Goal: Information Seeking & Learning: Learn about a topic

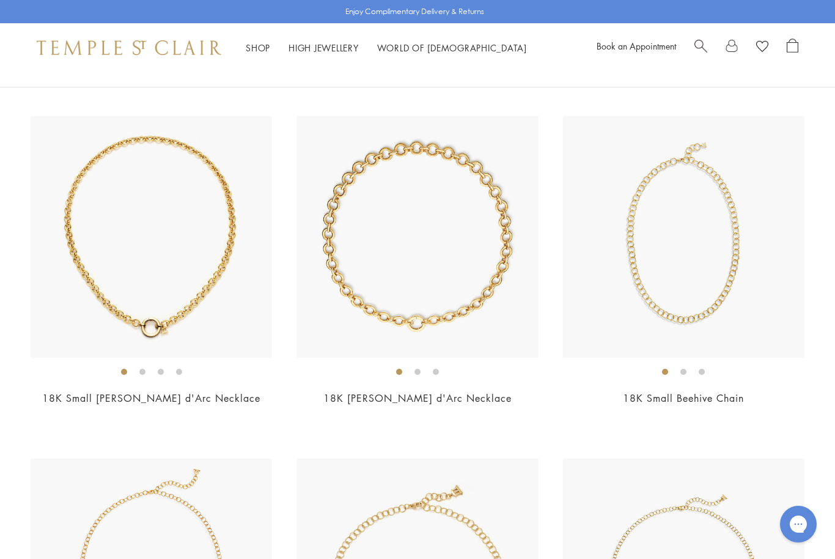
scroll to position [450, 0]
click at [419, 323] on img at bounding box center [416, 237] width 241 height 241
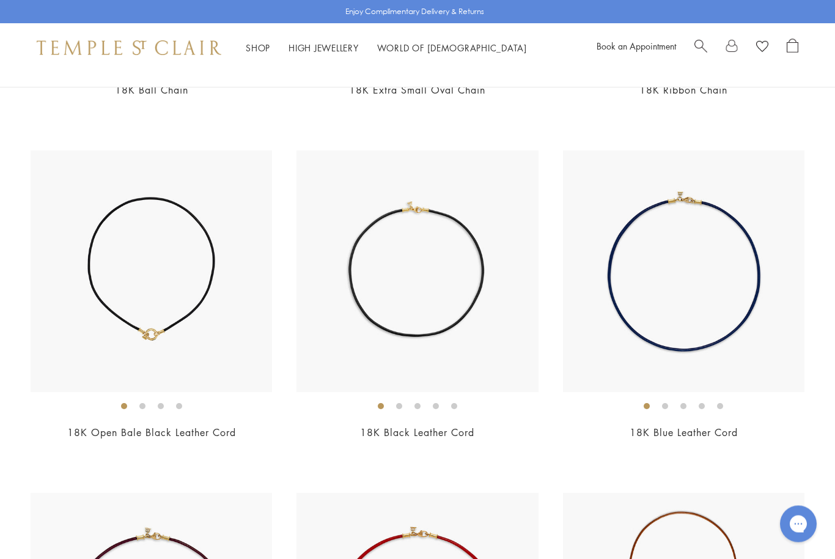
scroll to position [1786, 0]
click at [651, 331] on img at bounding box center [683, 270] width 241 height 241
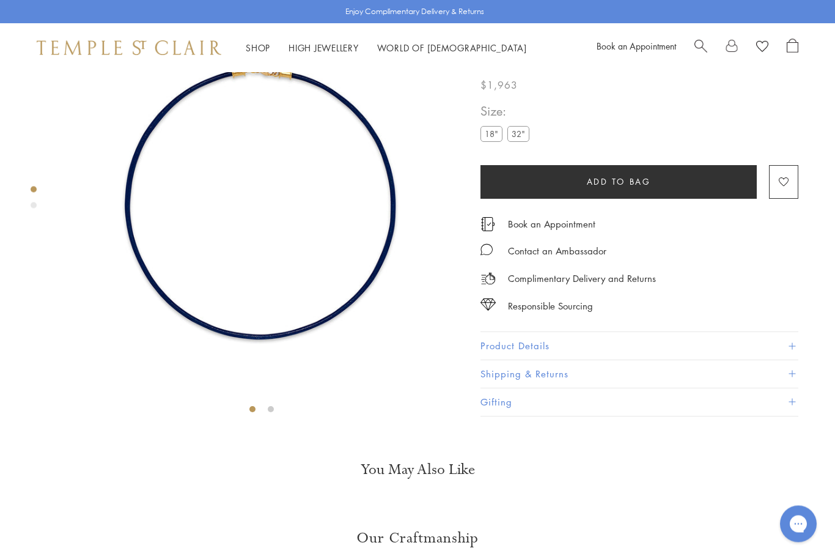
scroll to position [72, 0]
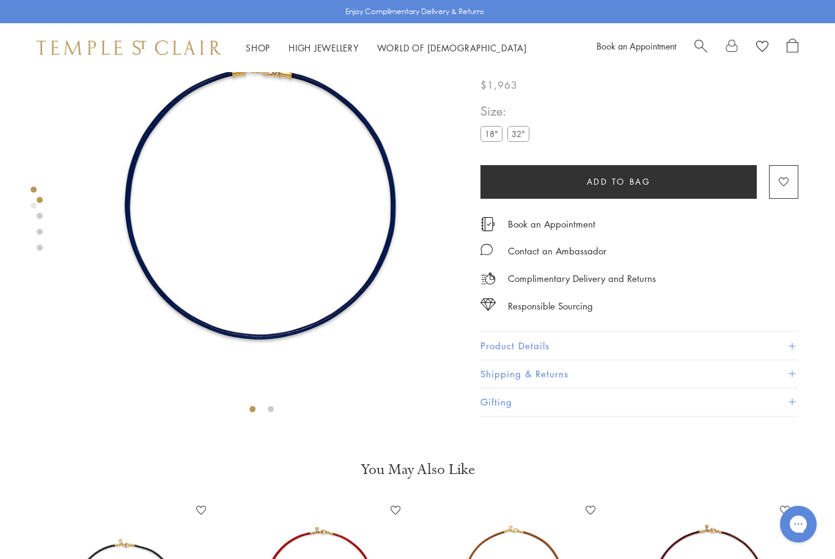
click at [519, 141] on label "32"" at bounding box center [518, 134] width 22 height 15
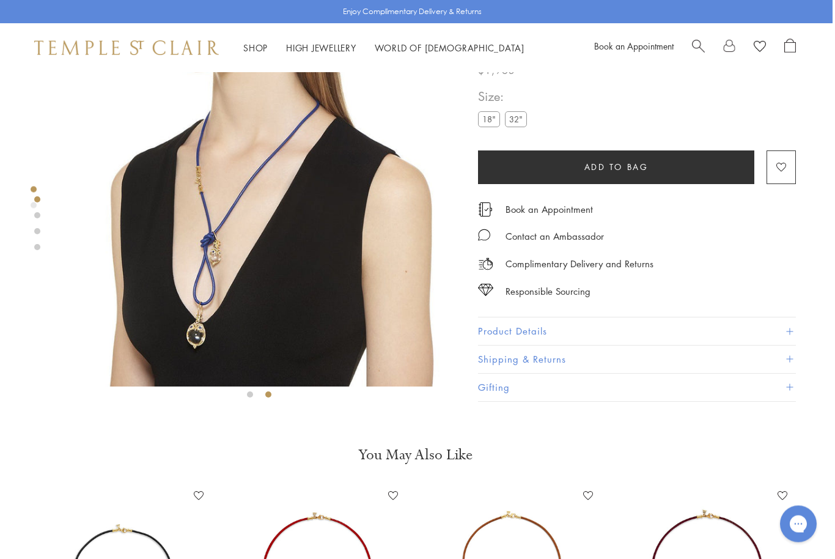
scroll to position [87, 2]
click at [795, 332] on button "Product Details" at bounding box center [637, 332] width 318 height 28
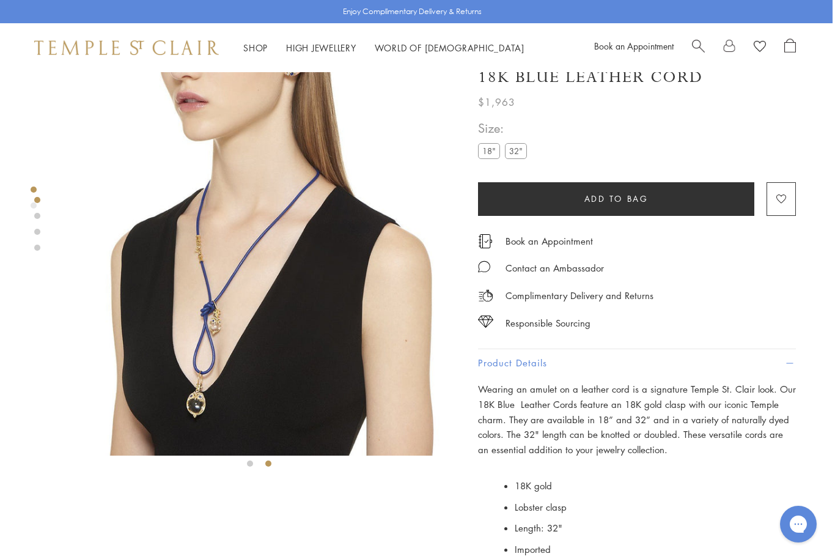
scroll to position [0, 2]
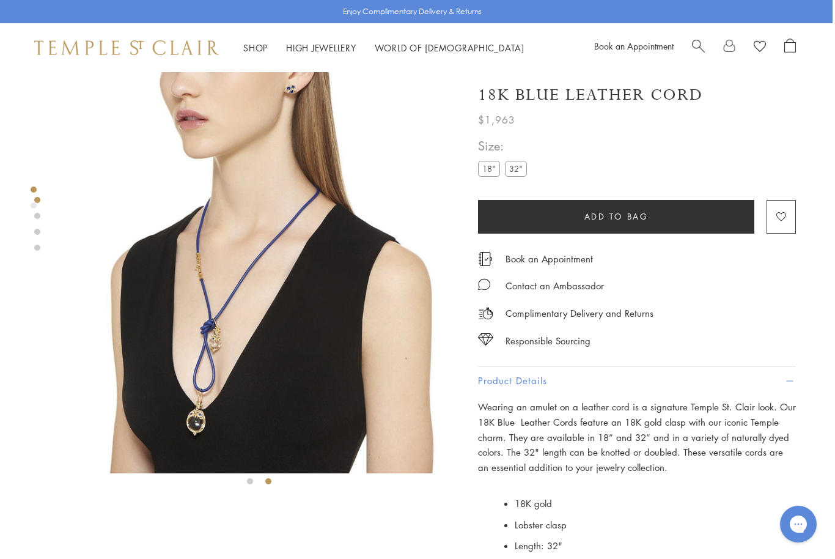
click at [36, 215] on link at bounding box center [37, 216] width 6 height 6
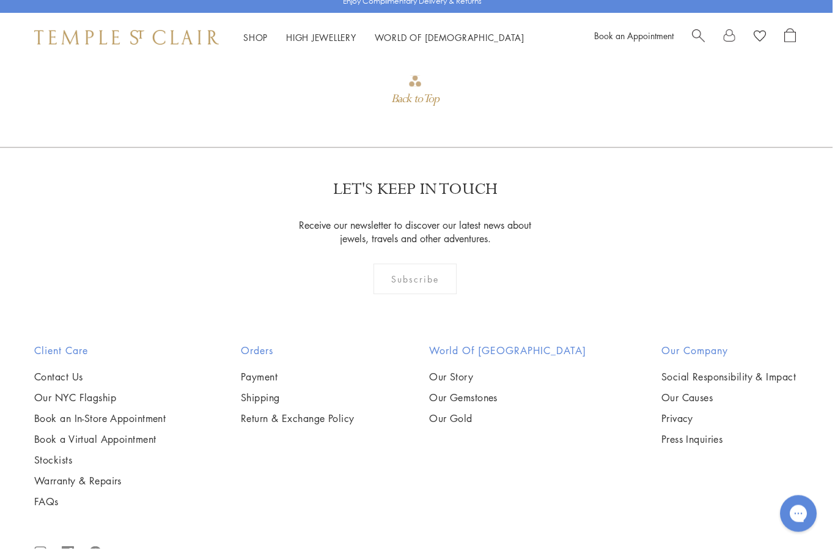
scroll to position [1305, 2]
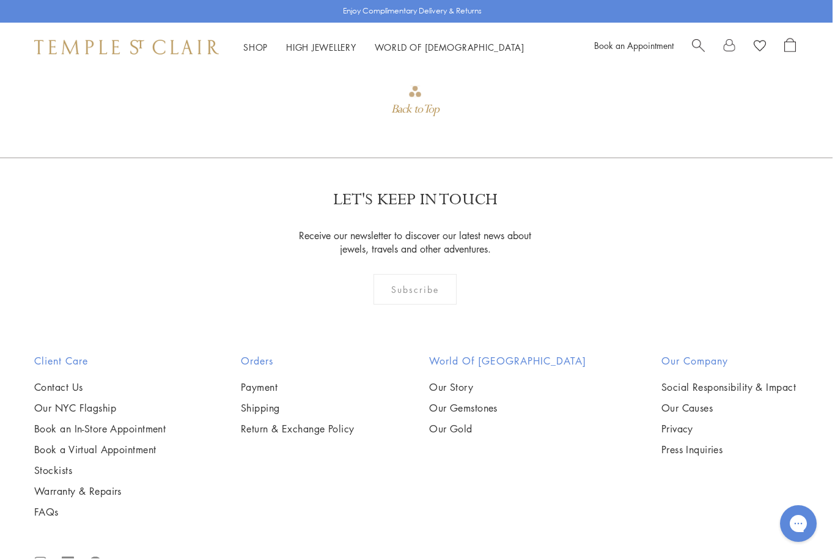
click at [101, 403] on link "Our NYC Flagship" at bounding box center [99, 408] width 131 height 13
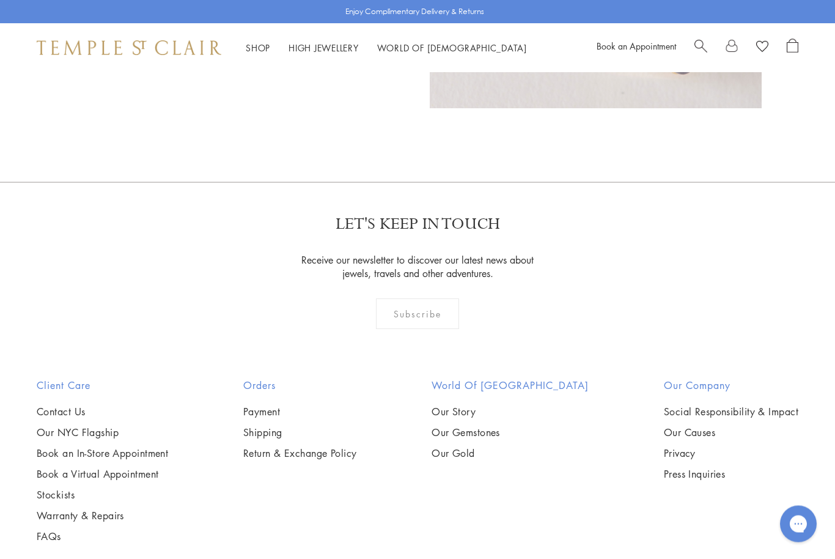
scroll to position [906, 0]
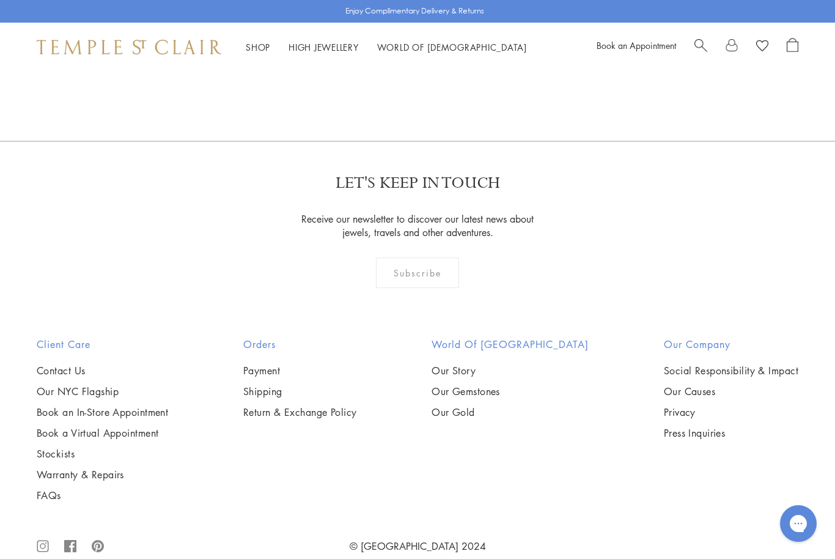
scroll to position [946, 0]
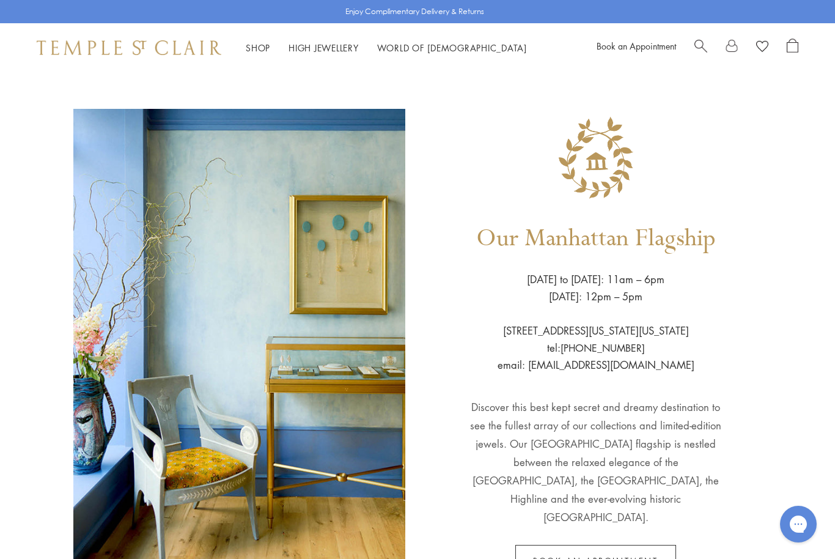
click at [331, 47] on link "High Jewellery High Jewellery" at bounding box center [323, 48] width 70 height 12
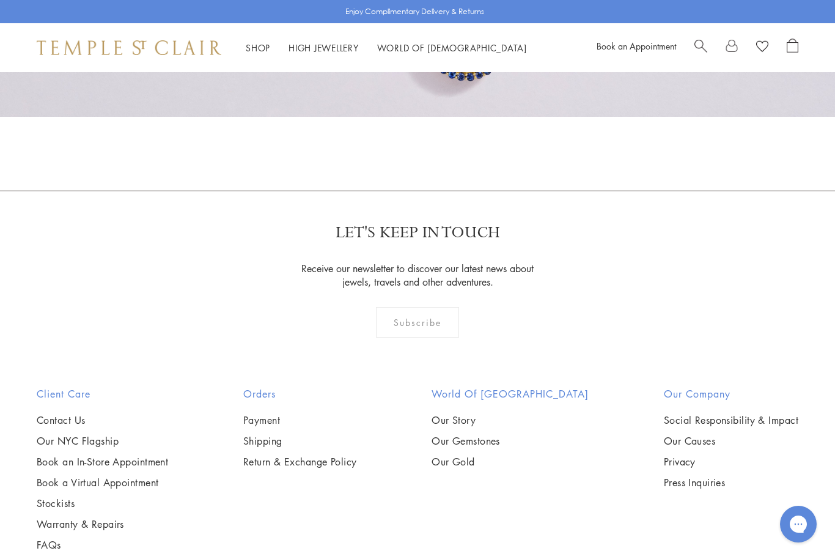
scroll to position [1015, 0]
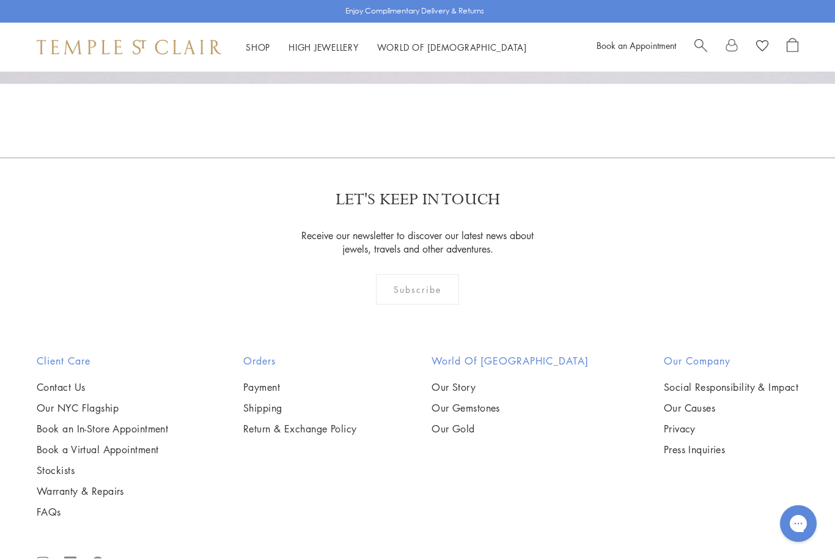
click at [259, 46] on link "Shop Shop" at bounding box center [258, 48] width 24 height 12
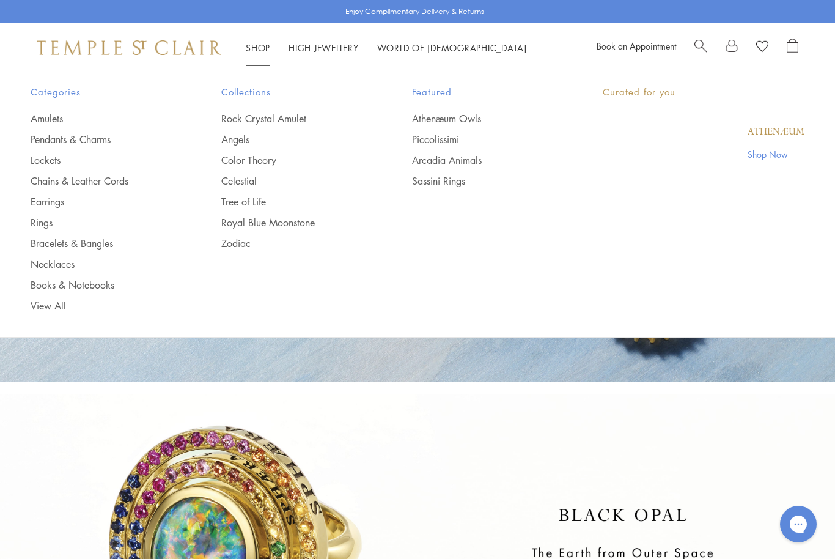
scroll to position [30, 0]
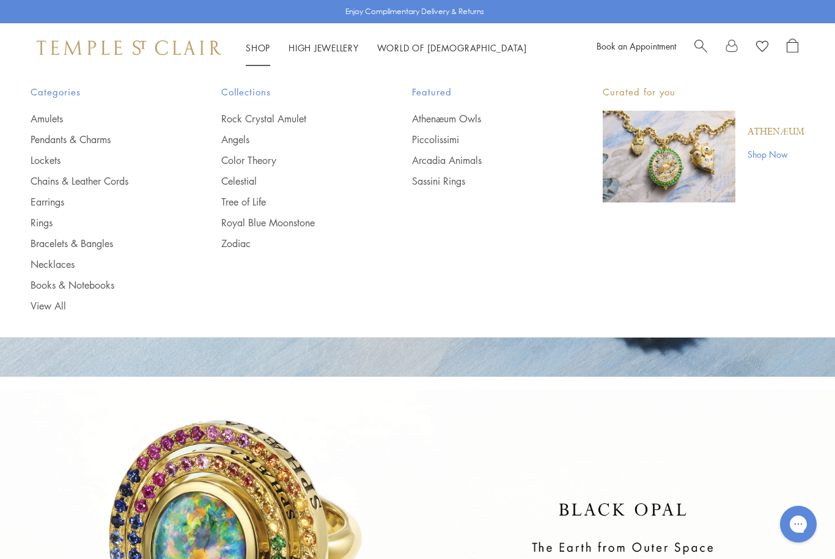
click at [462, 117] on link "Athenæum Owls" at bounding box center [483, 118] width 142 height 13
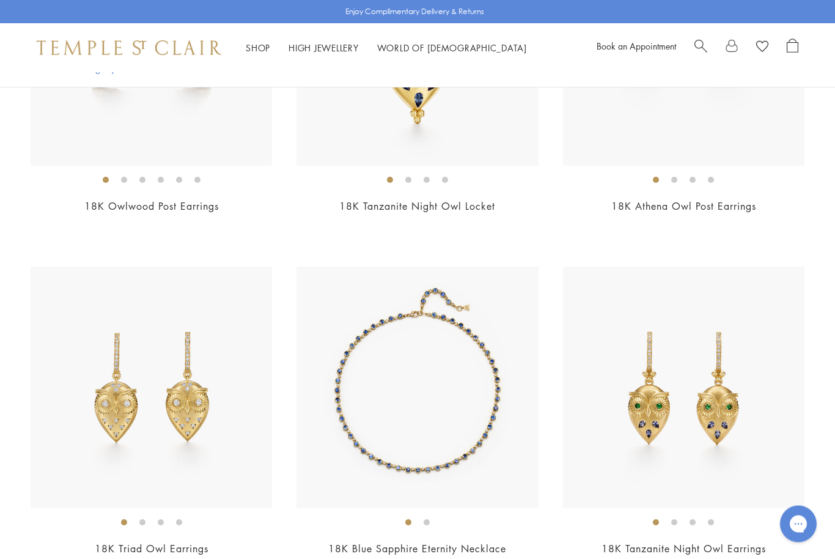
scroll to position [1817, 0]
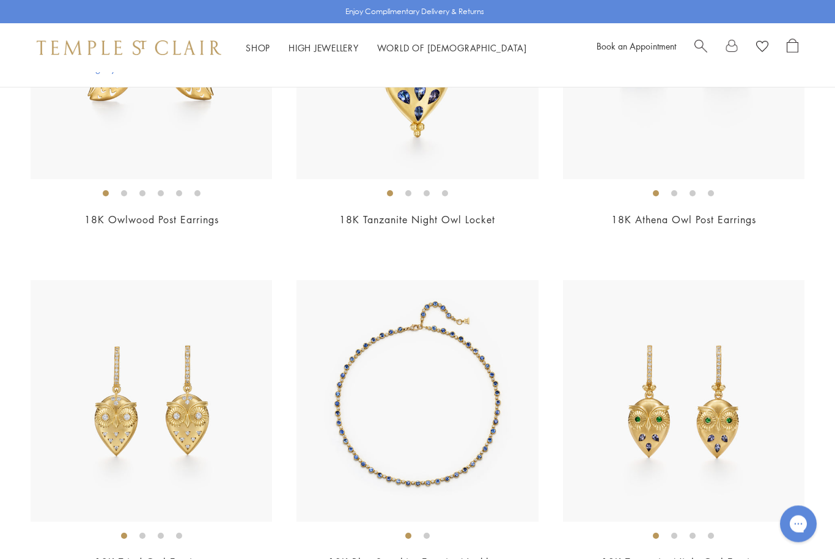
click at [453, 458] on img at bounding box center [416, 401] width 241 height 241
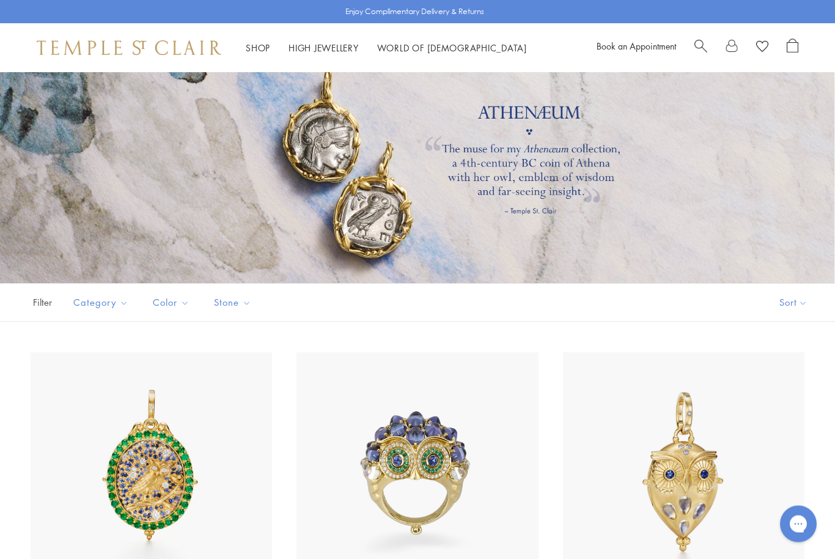
scroll to position [34, 0]
click at [260, 49] on link "Shop Shop" at bounding box center [258, 48] width 24 height 12
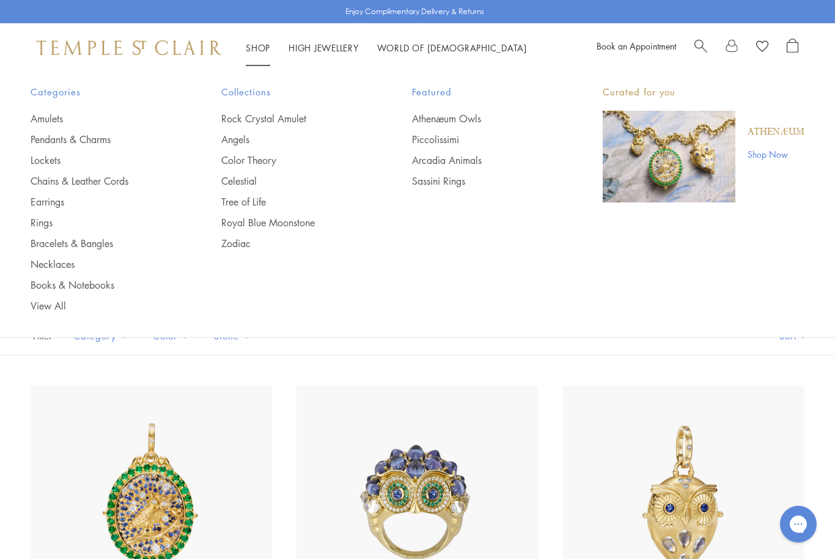
click at [446, 164] on link "Arcadia Animals" at bounding box center [483, 159] width 142 height 13
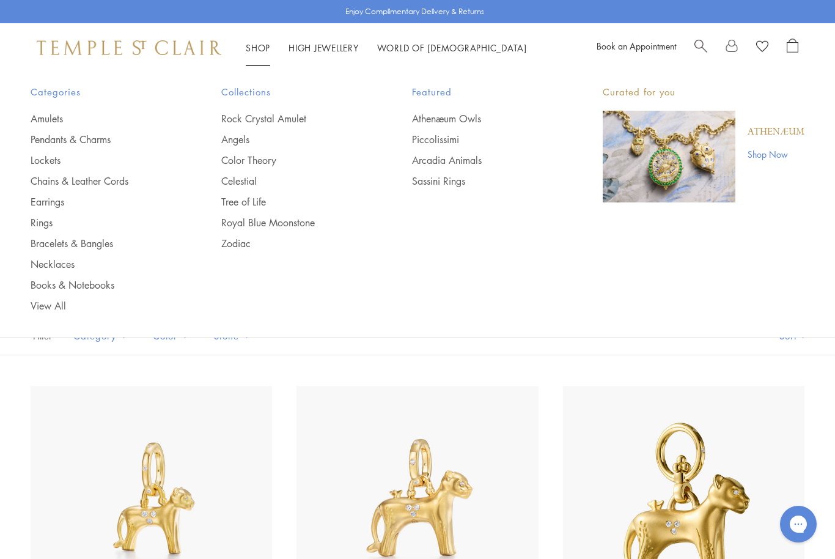
click at [259, 45] on link "Shop Shop" at bounding box center [258, 48] width 24 height 12
click at [473, 162] on link "Arcadia Animals" at bounding box center [483, 159] width 142 height 13
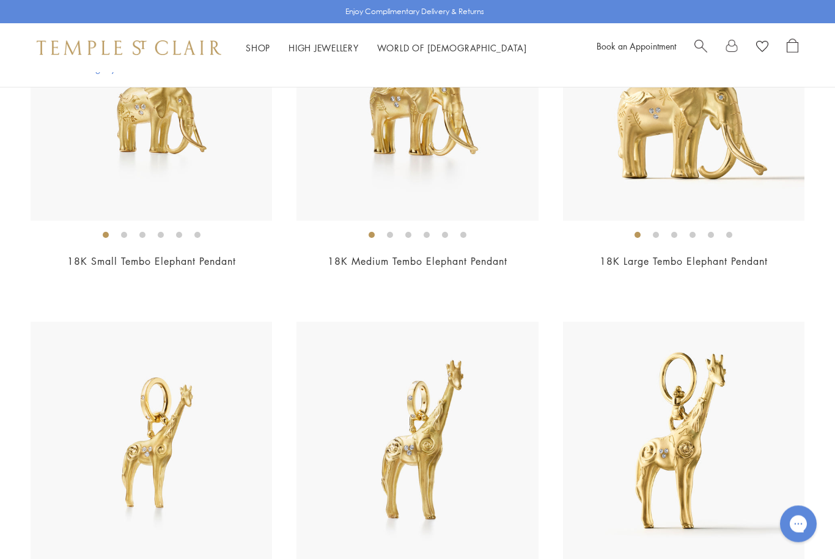
scroll to position [749, 0]
click at [260, 45] on link "Shop Shop" at bounding box center [258, 48] width 24 height 12
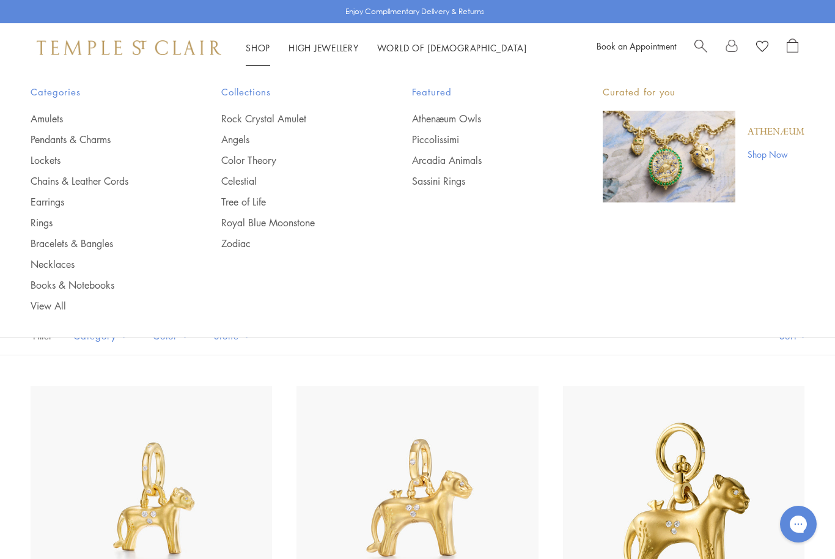
click at [452, 185] on link "Sassini Rings" at bounding box center [483, 180] width 142 height 13
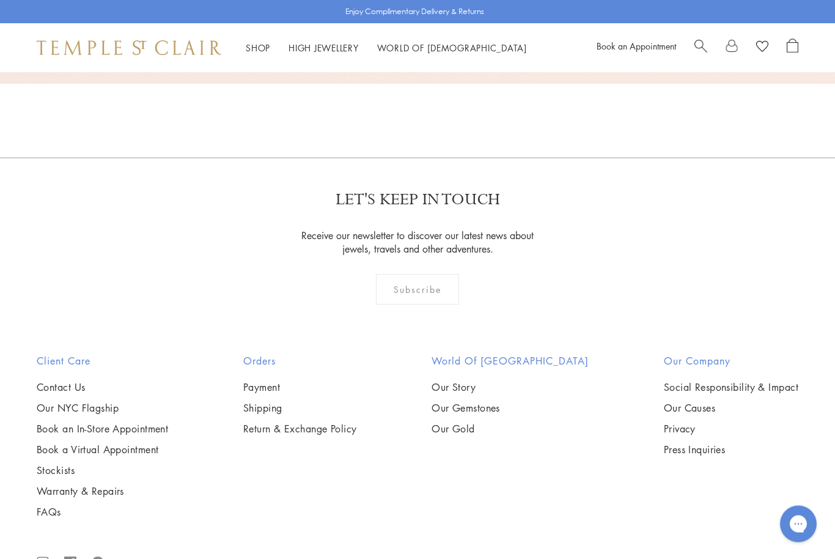
scroll to position [2240, 0]
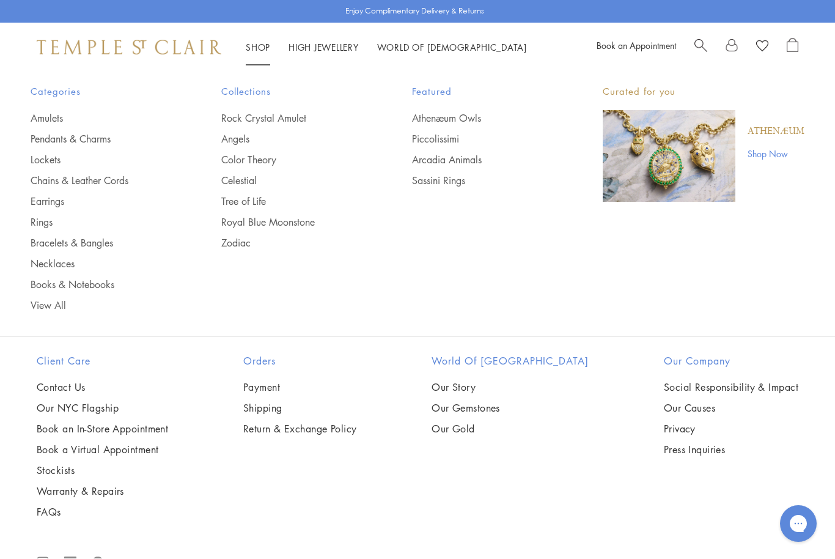
click at [45, 300] on link "View All" at bounding box center [102, 305] width 142 height 13
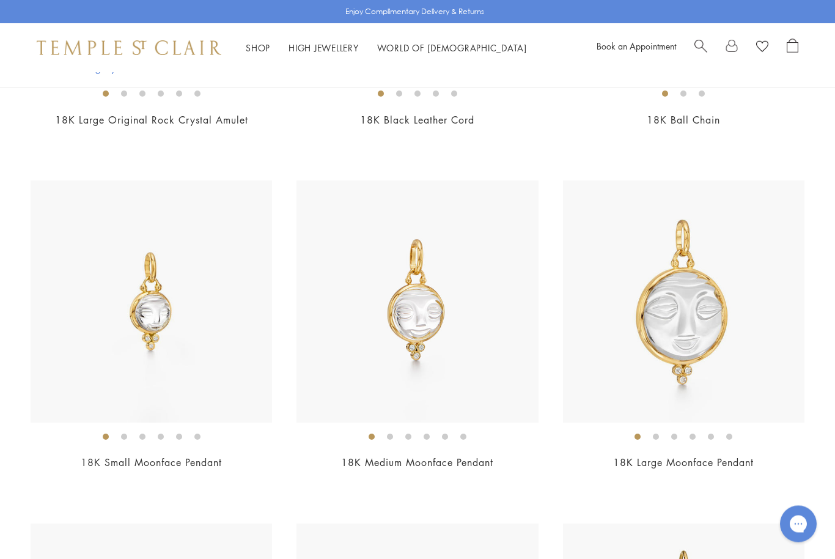
scroll to position [2098, 0]
click at [689, 364] on img at bounding box center [683, 301] width 241 height 241
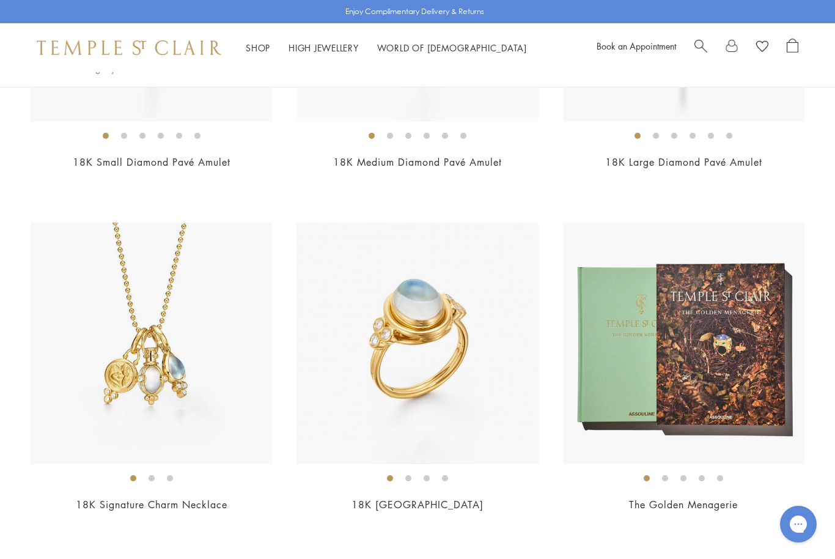
scroll to position [6509, 0]
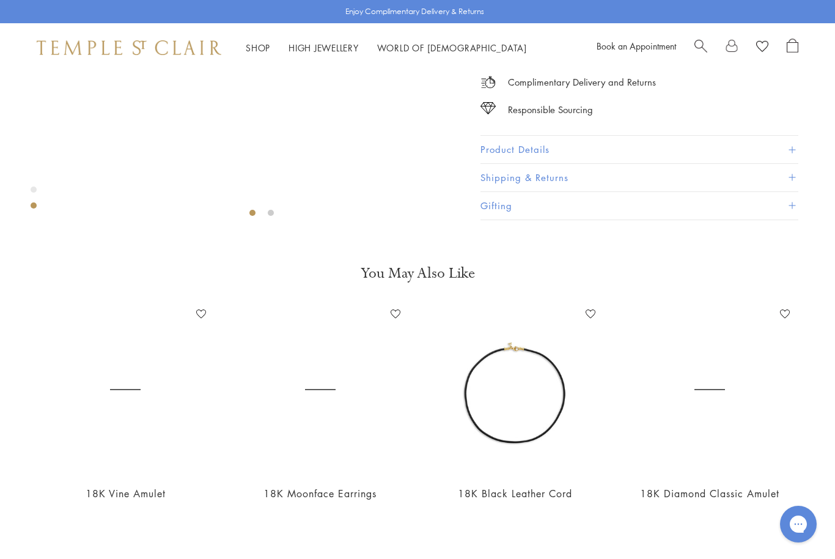
scroll to position [72, 0]
